Goal: Check status: Check status

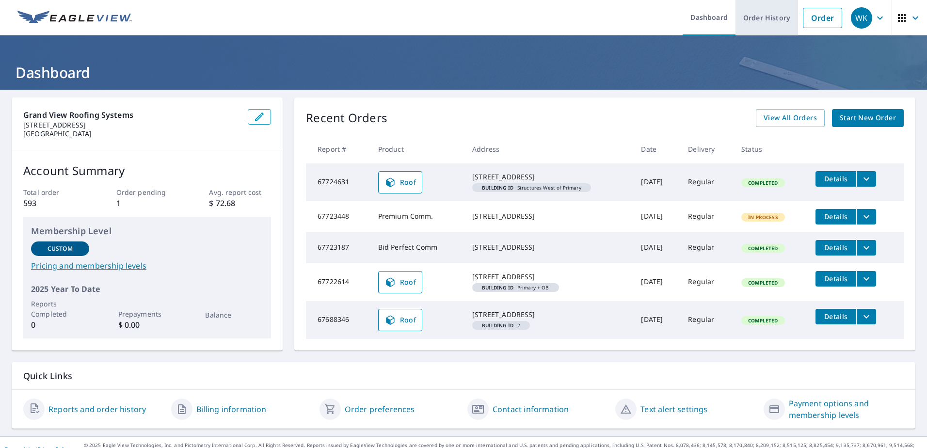
click at [764, 18] on link "Order History" at bounding box center [766, 17] width 63 height 35
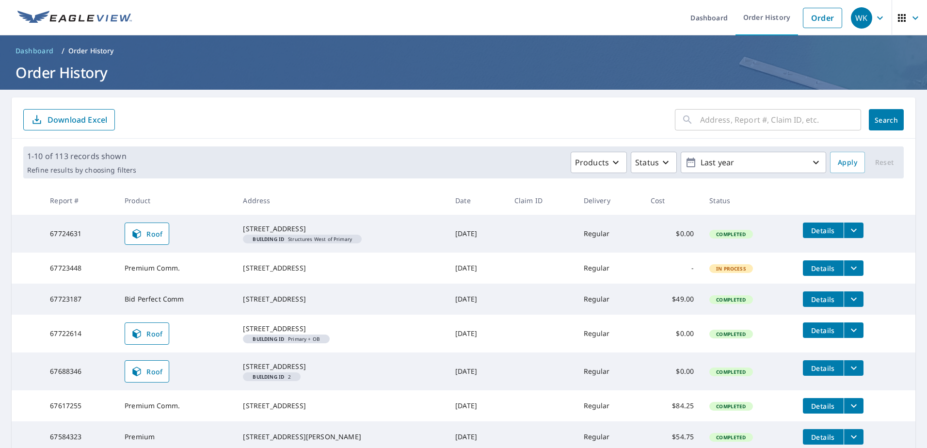
click at [738, 118] on input "text" at bounding box center [780, 119] width 161 height 27
type input "150 maple"
click at [892, 113] on button "Search" at bounding box center [886, 119] width 35 height 21
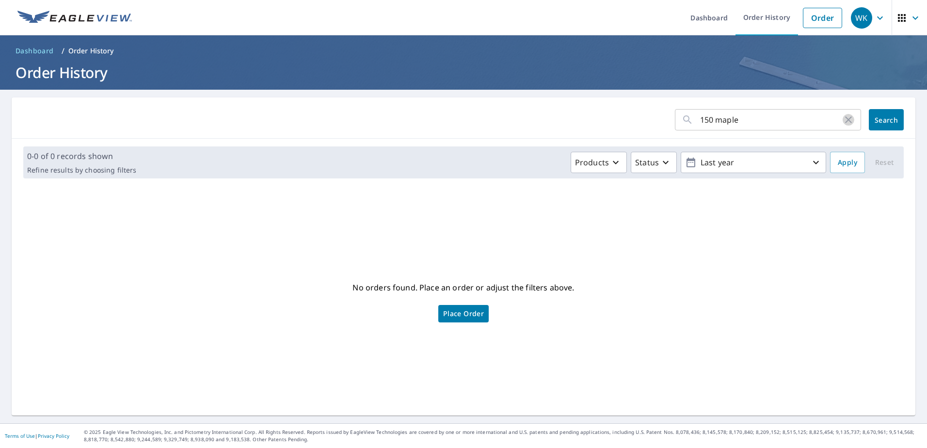
click at [843, 119] on icon "button" at bounding box center [848, 120] width 12 height 12
